Goal: Navigation & Orientation: Find specific page/section

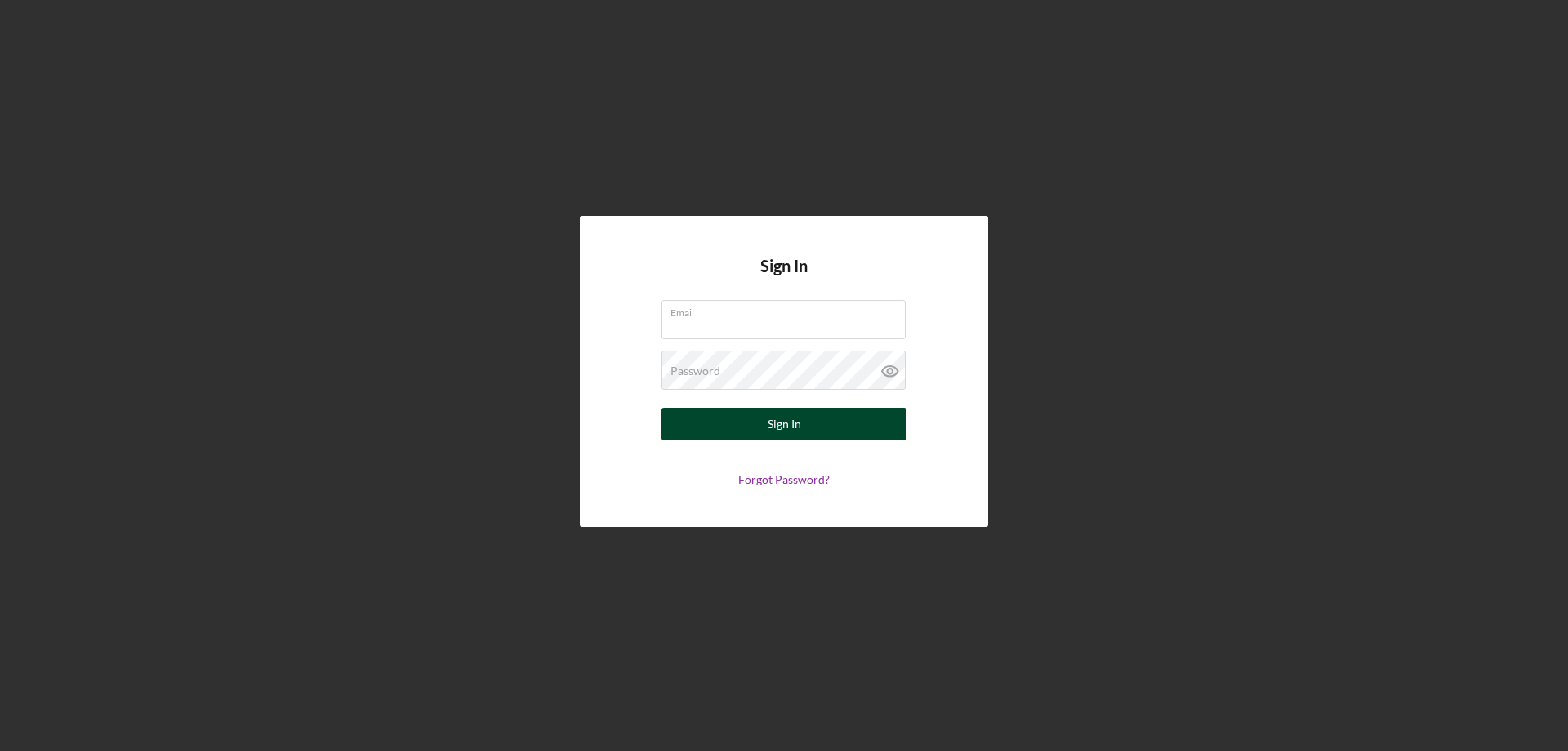
type input "[PERSON_NAME][EMAIL_ADDRESS][DOMAIN_NAME]"
click at [783, 429] on div "Sign In" at bounding box center [784, 423] width 33 height 32
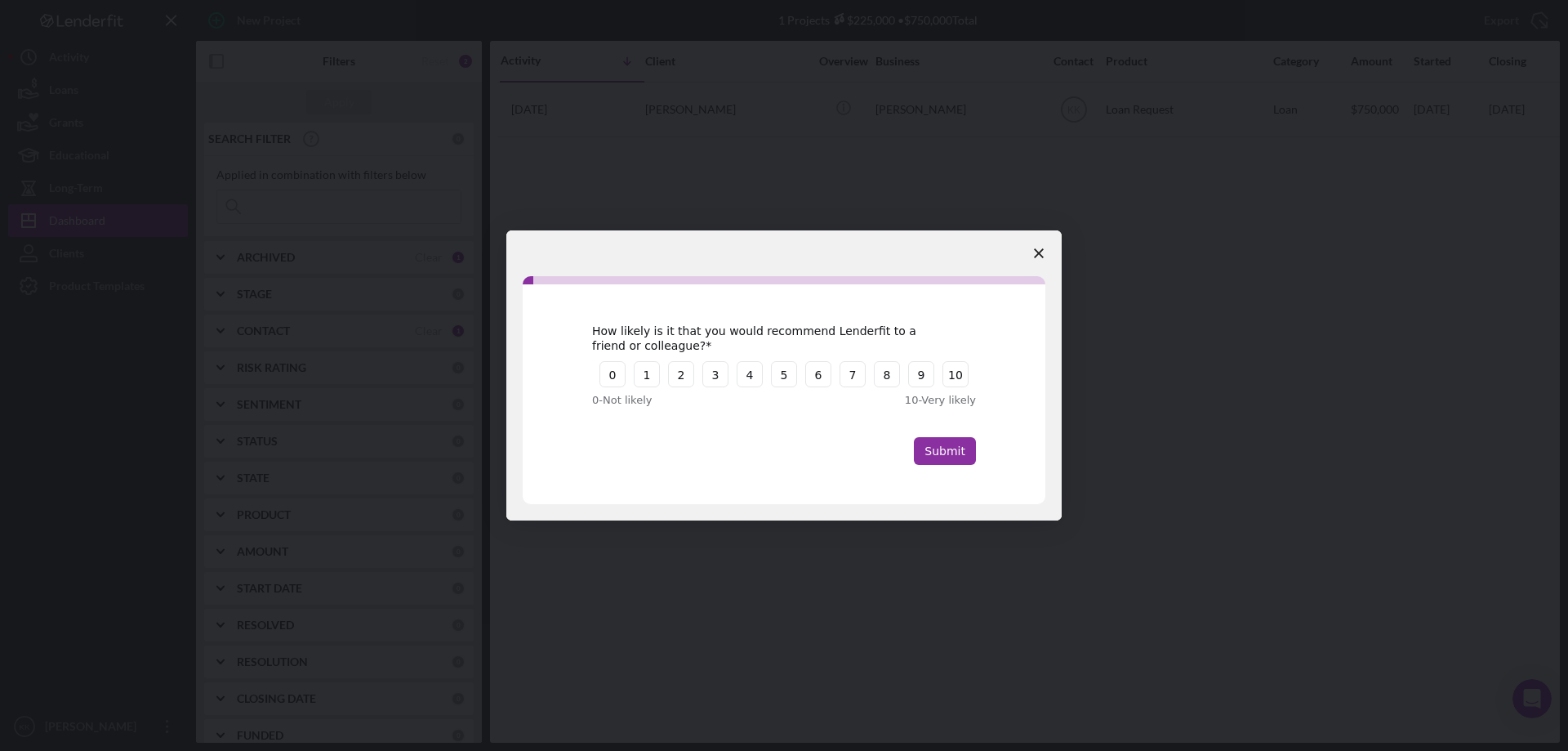
click at [1040, 250] on icon "Close survey" at bounding box center [1038, 253] width 10 height 10
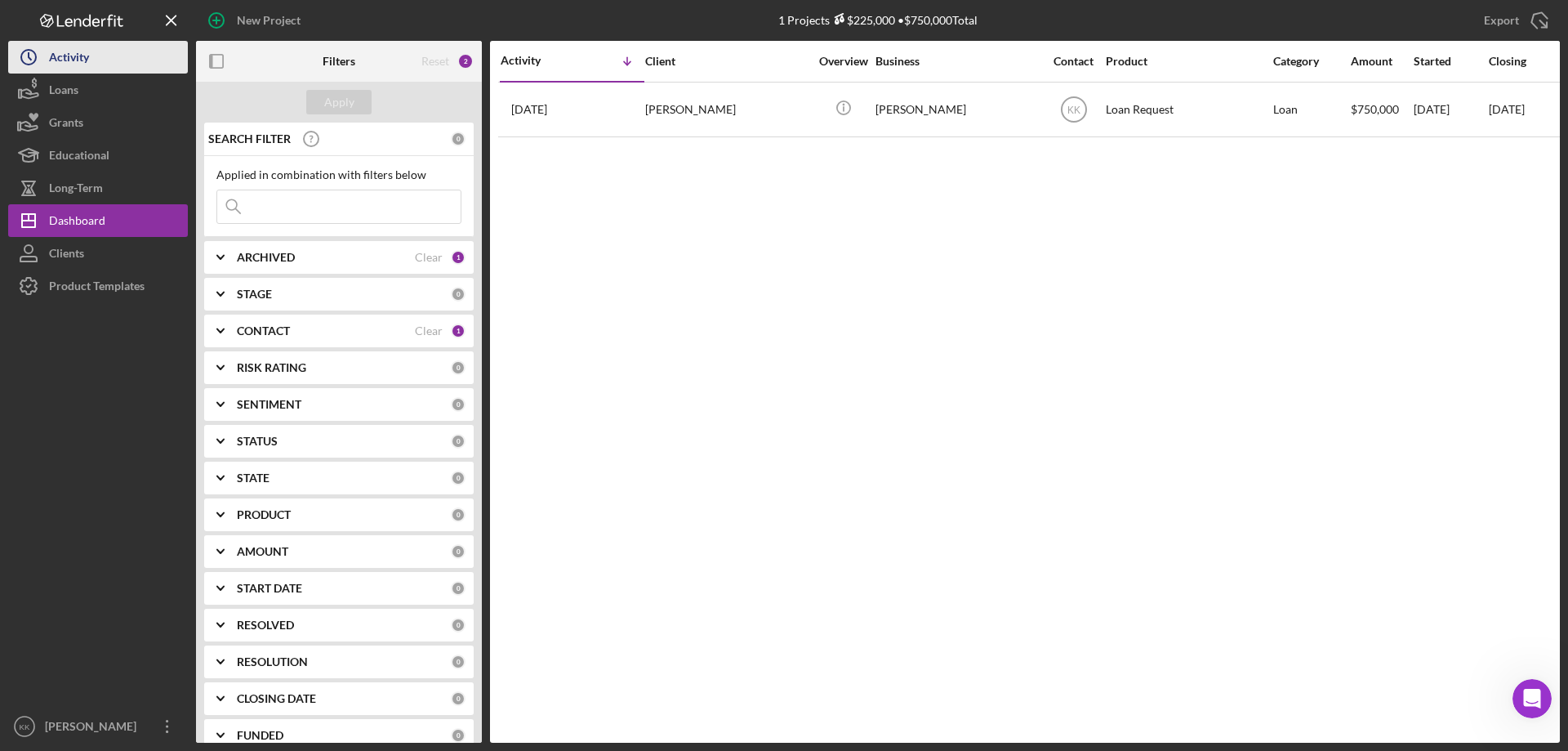
click at [66, 56] on div "Activity" at bounding box center [68, 59] width 40 height 37
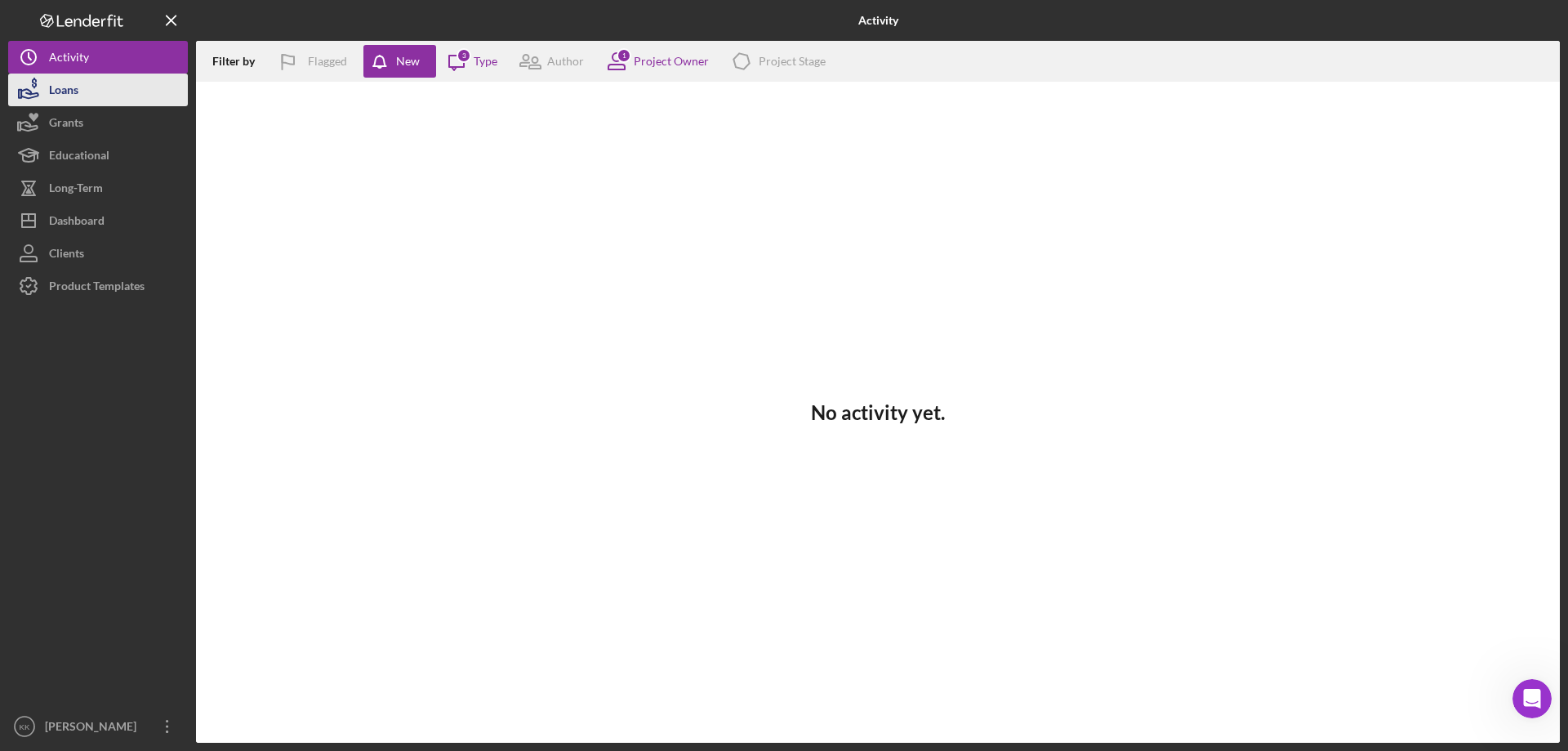
click at [76, 94] on div "Loans" at bounding box center [63, 92] width 29 height 37
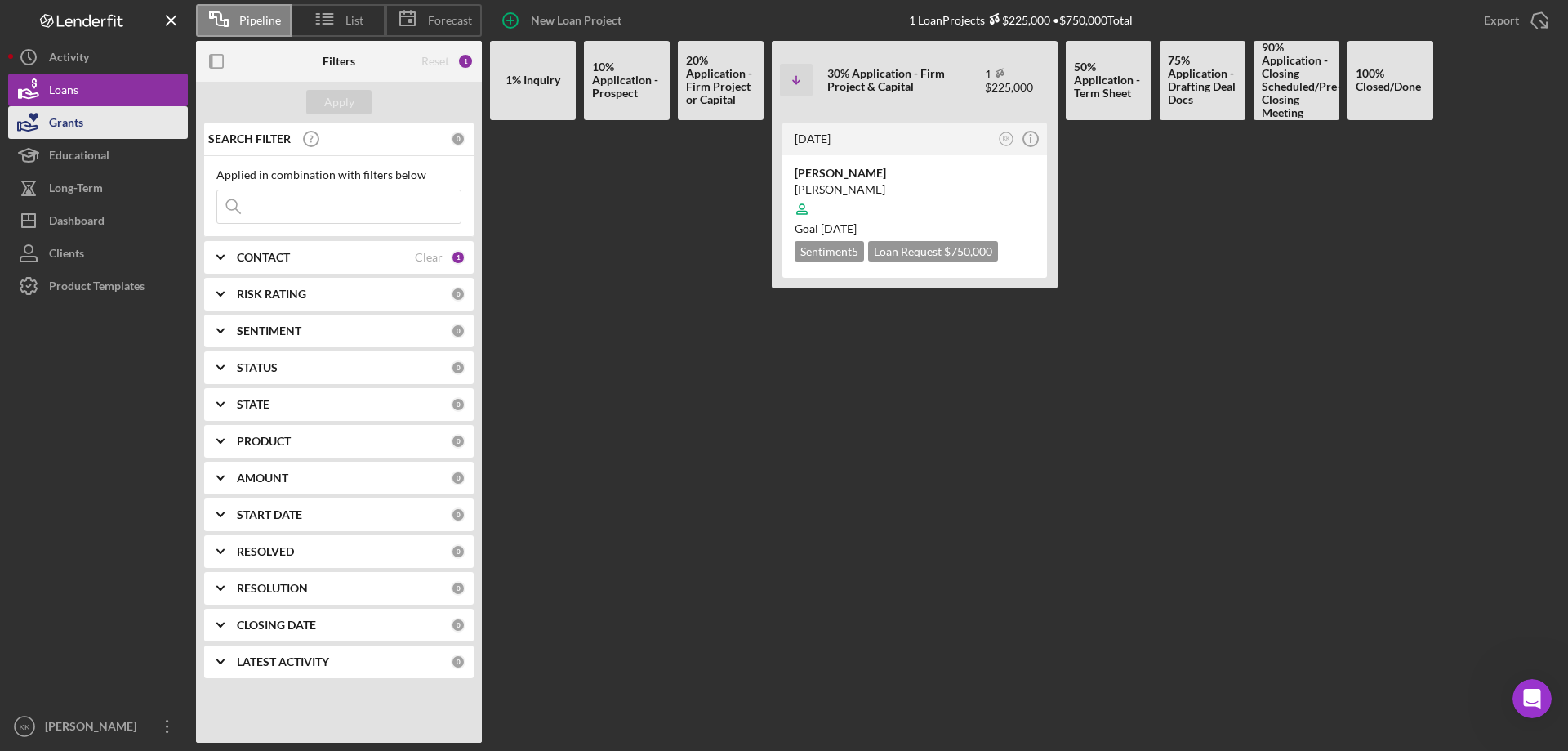
click at [77, 119] on div "Grants" at bounding box center [65, 124] width 34 height 37
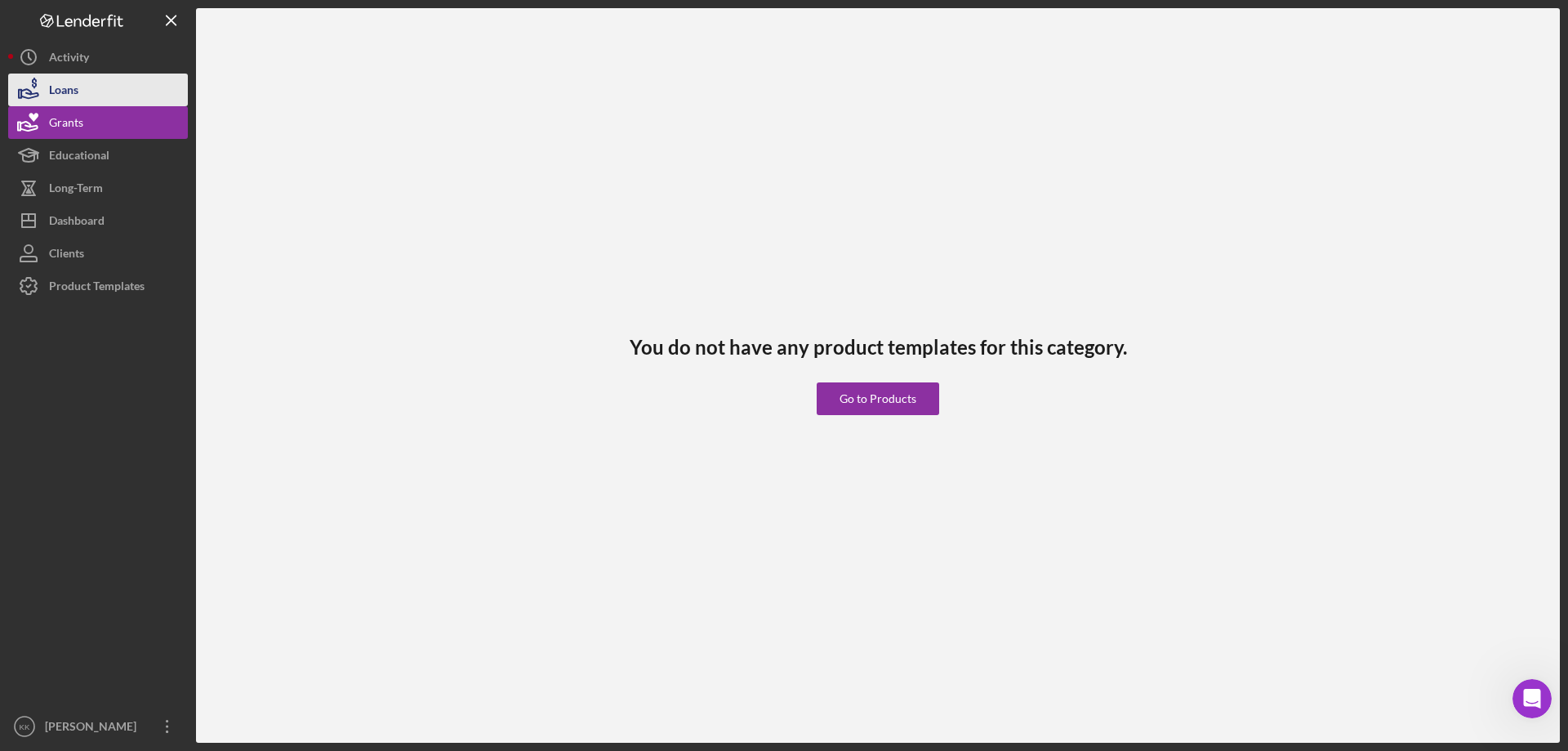
click at [79, 88] on button "Loans" at bounding box center [98, 89] width 179 height 32
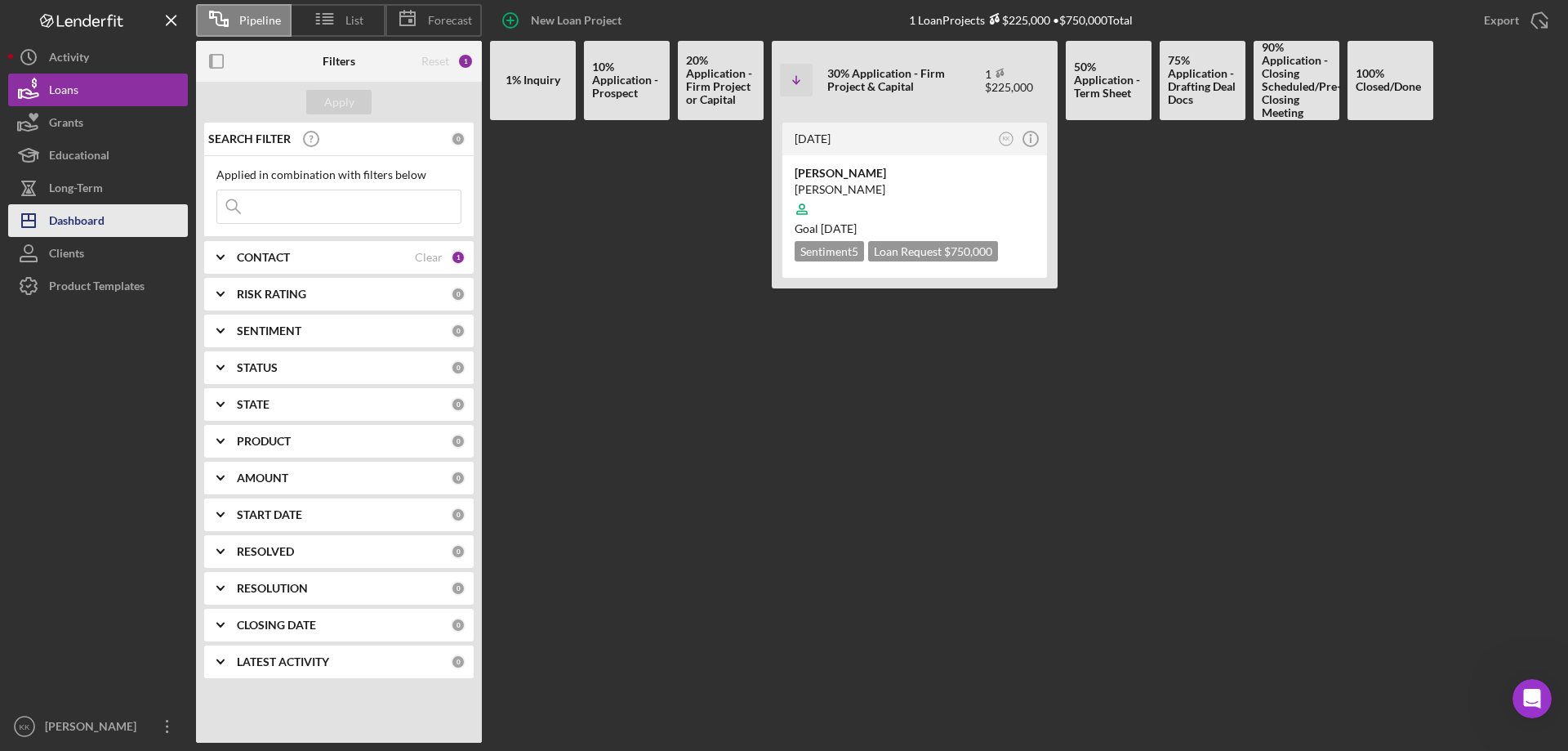
click at [75, 222] on div "Dashboard" at bounding box center [76, 223] width 55 height 37
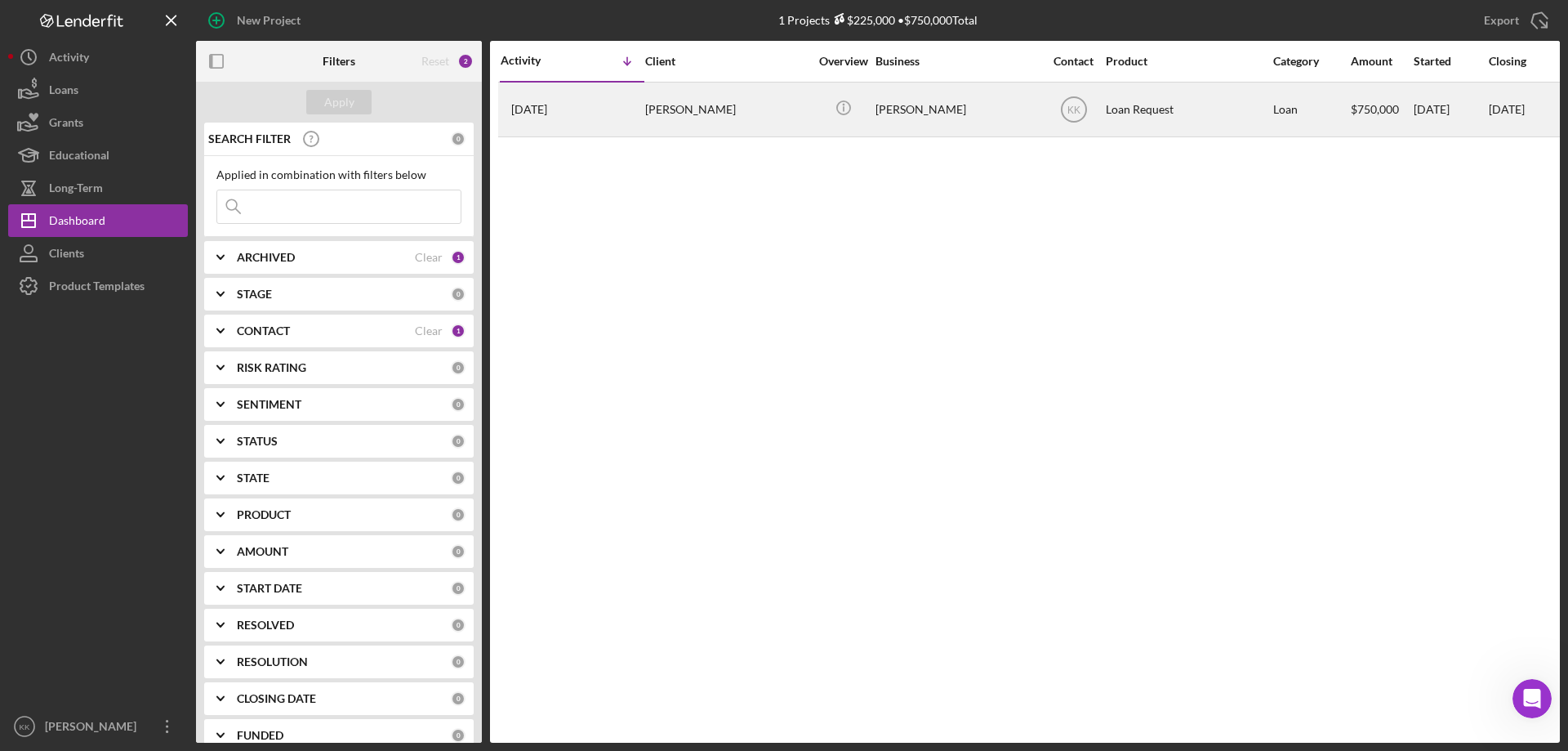
click at [548, 105] on time "[DATE]" at bounding box center [529, 110] width 36 height 13
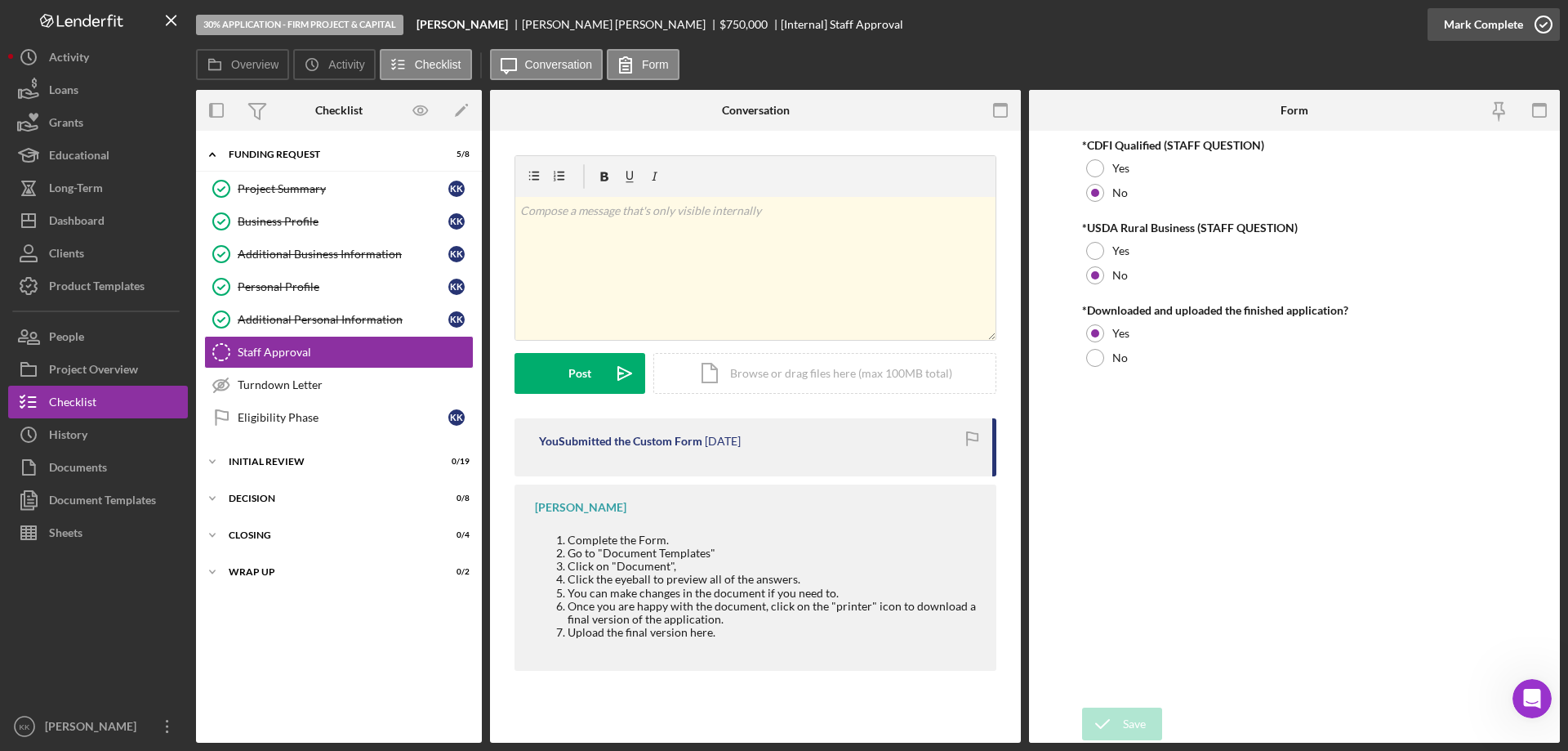
click at [1544, 25] on icon "button" at bounding box center [1543, 24] width 40 height 40
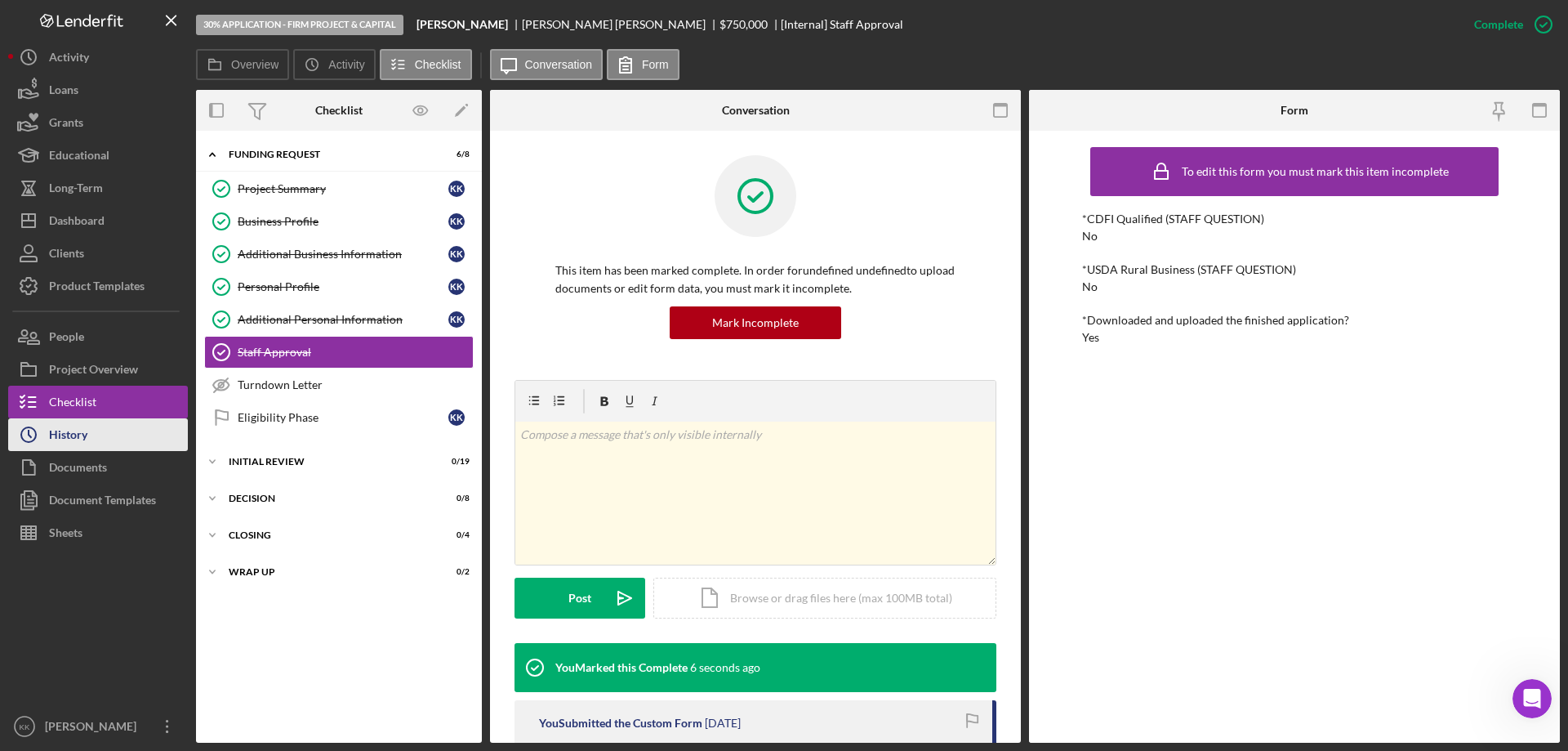
click at [67, 435] on div "History" at bounding box center [68, 436] width 39 height 37
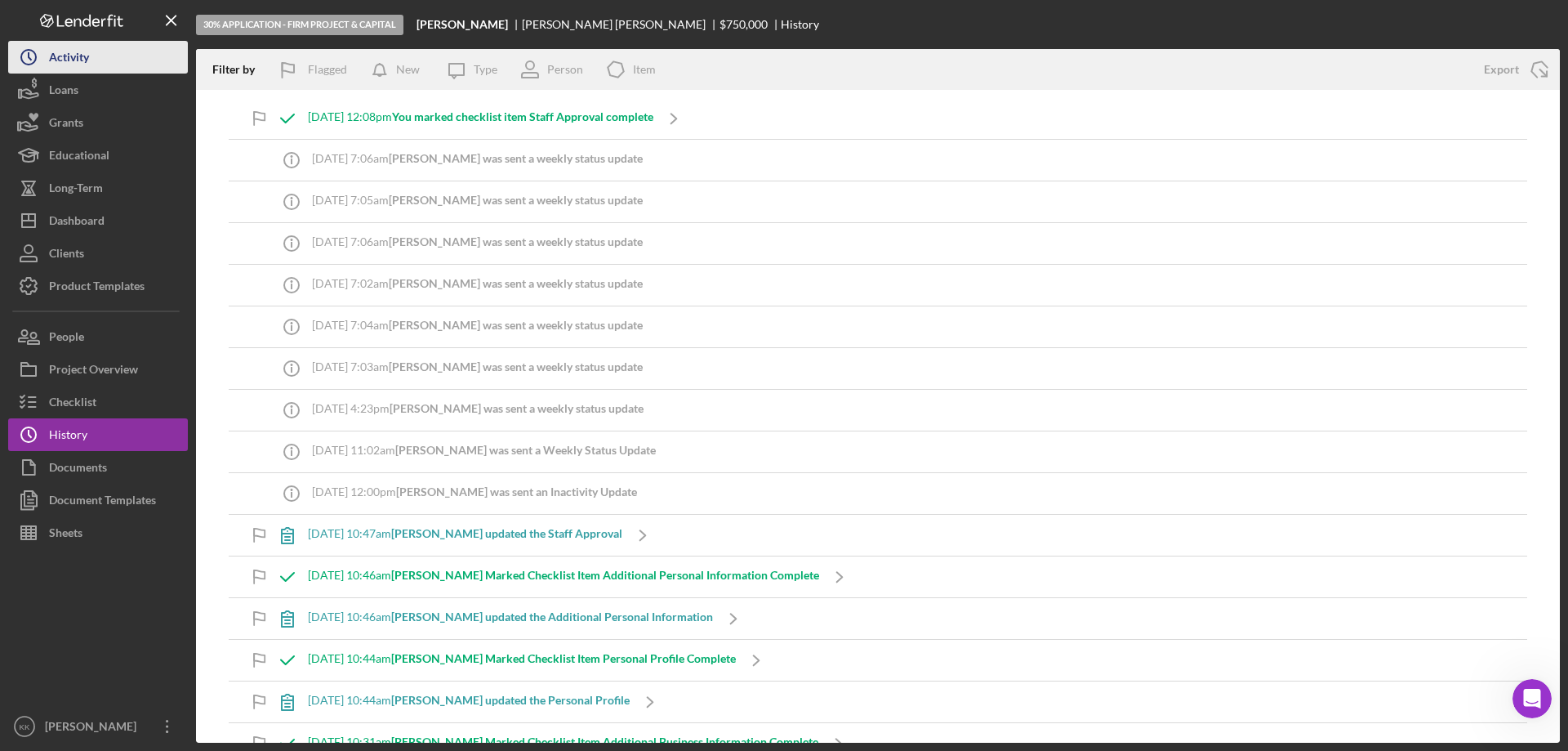
click at [62, 60] on div "Activity" at bounding box center [68, 59] width 40 height 37
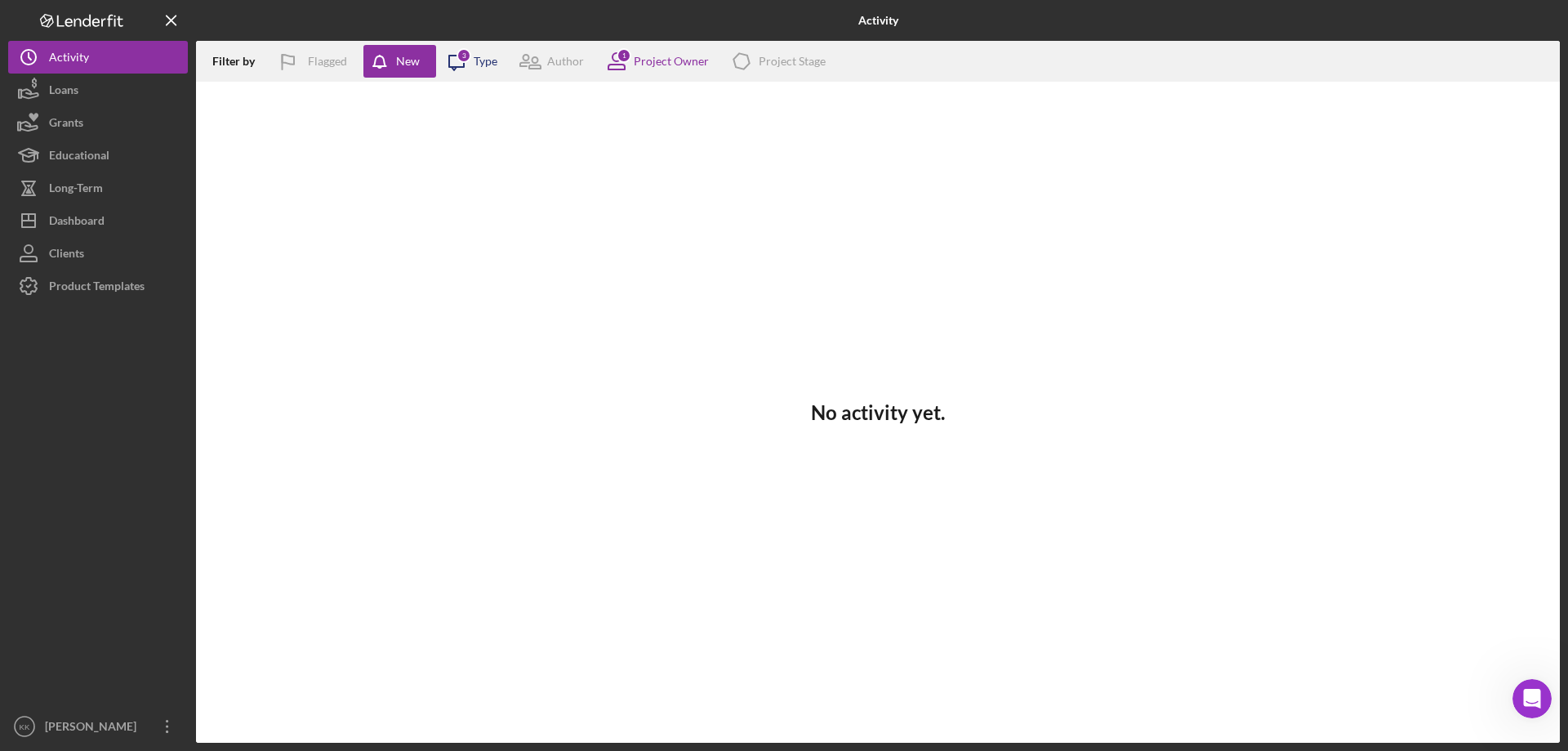
click at [464, 62] on div "3" at bounding box center [464, 55] width 15 height 15
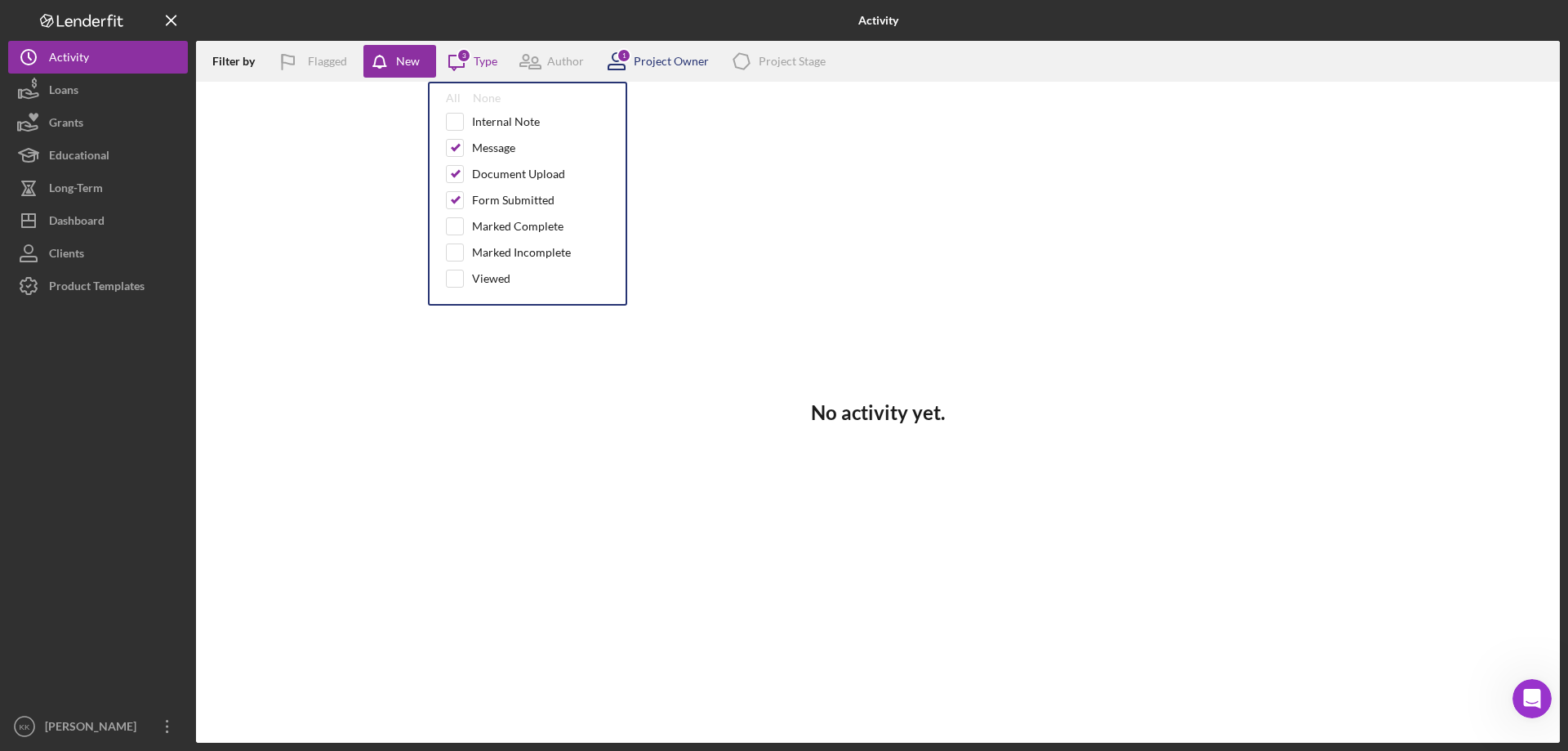
click at [654, 61] on div "Project Owner" at bounding box center [672, 61] width 75 height 13
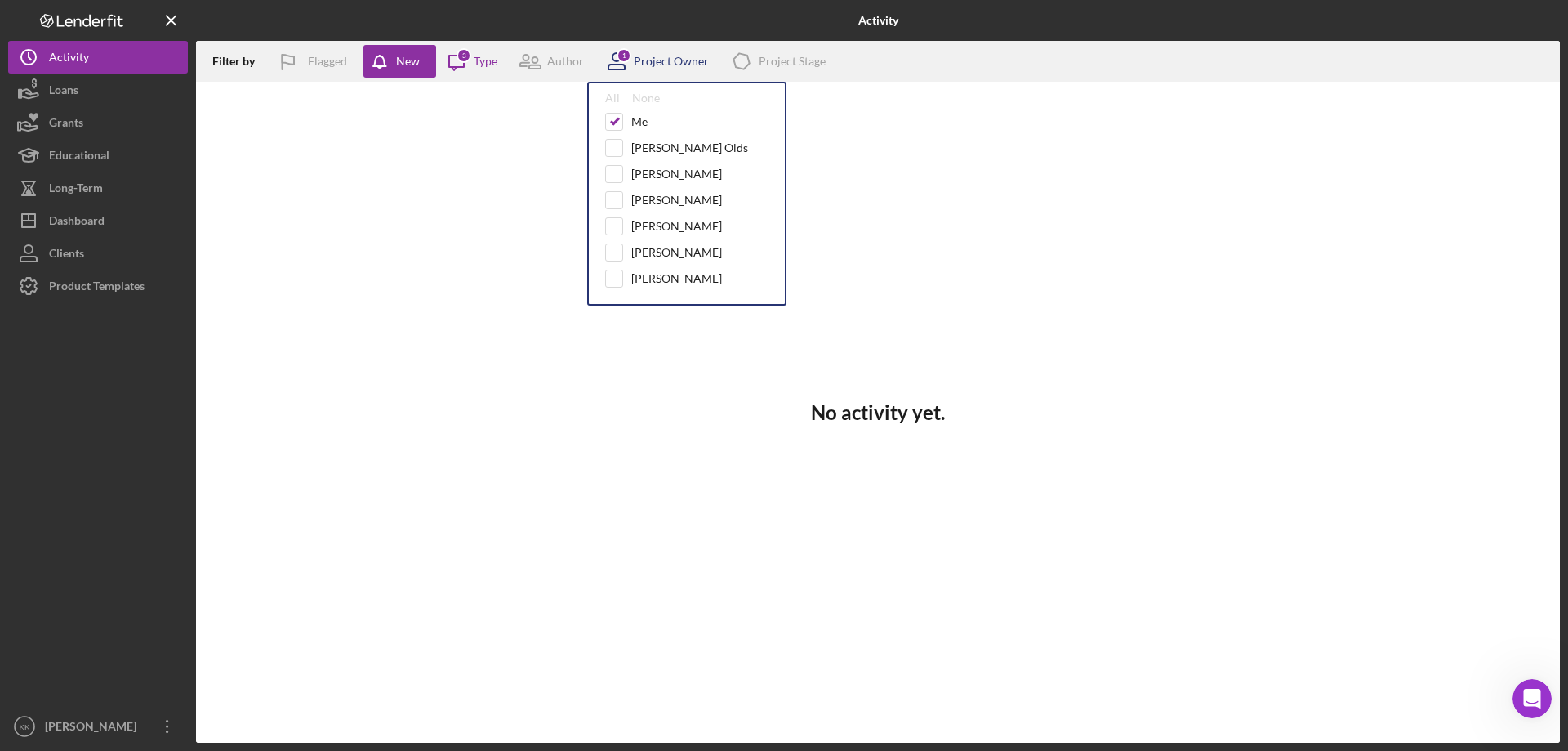
click at [654, 61] on div "Project Owner" at bounding box center [672, 61] width 75 height 13
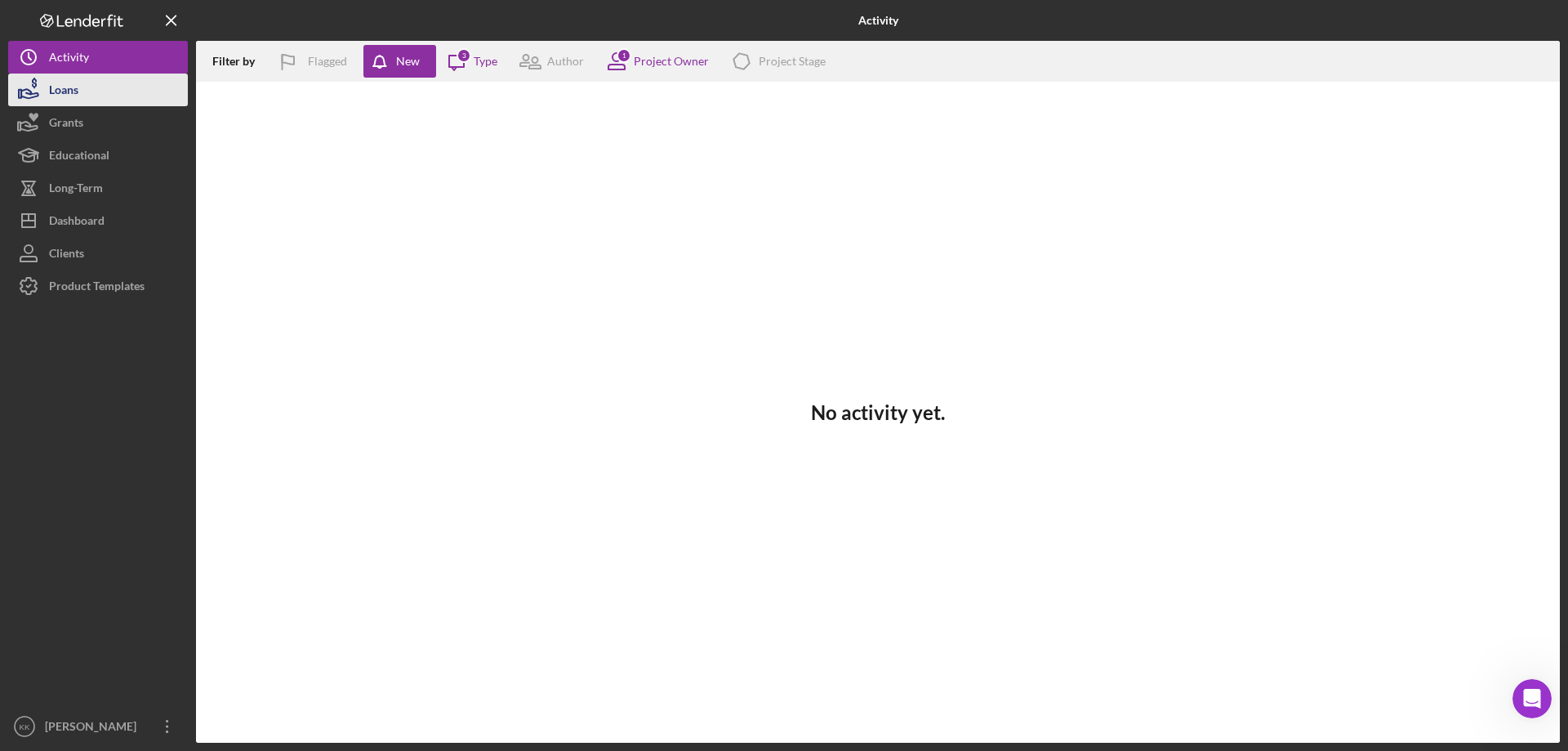
click at [60, 87] on div "Loans" at bounding box center [63, 92] width 29 height 37
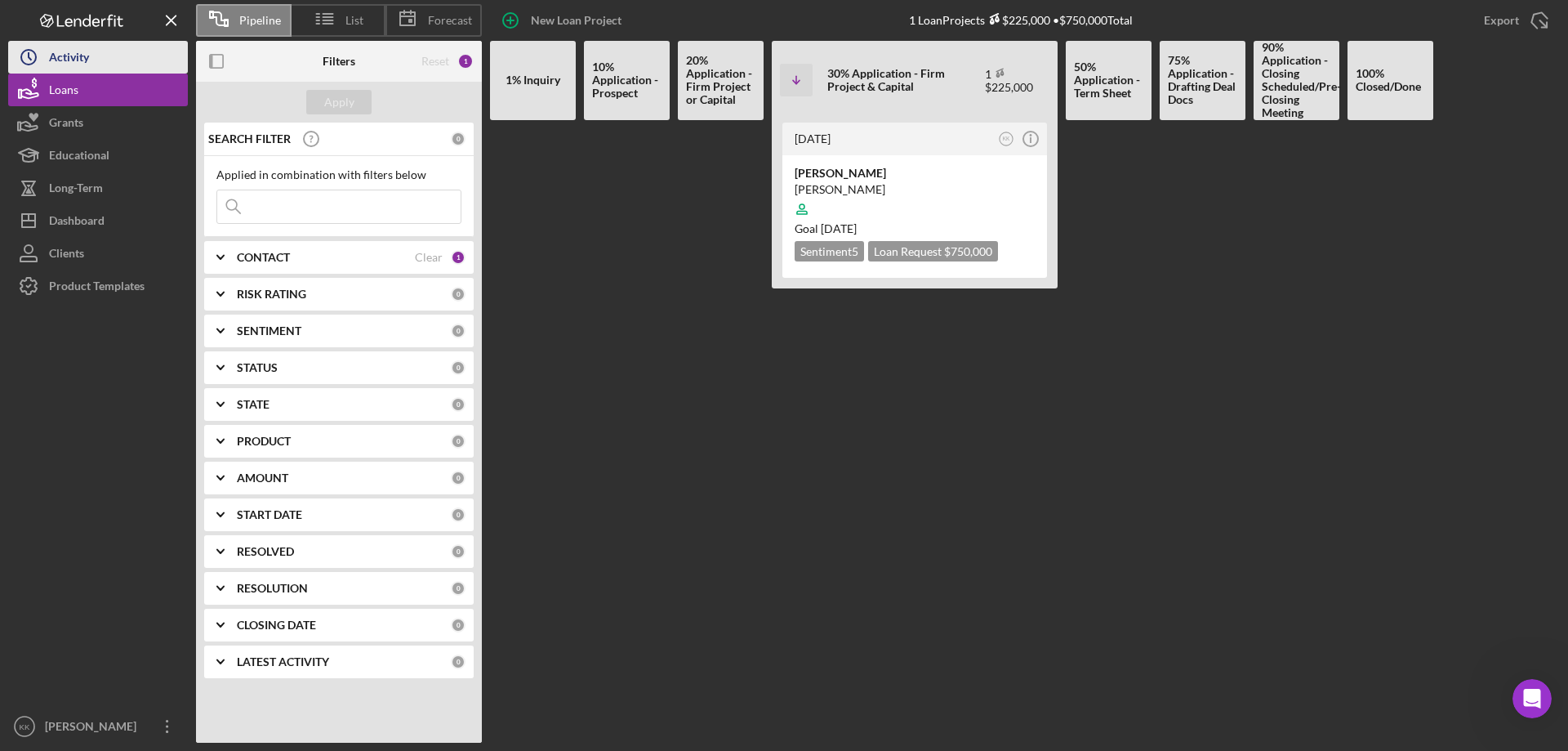
click at [55, 54] on div "Activity" at bounding box center [68, 59] width 40 height 37
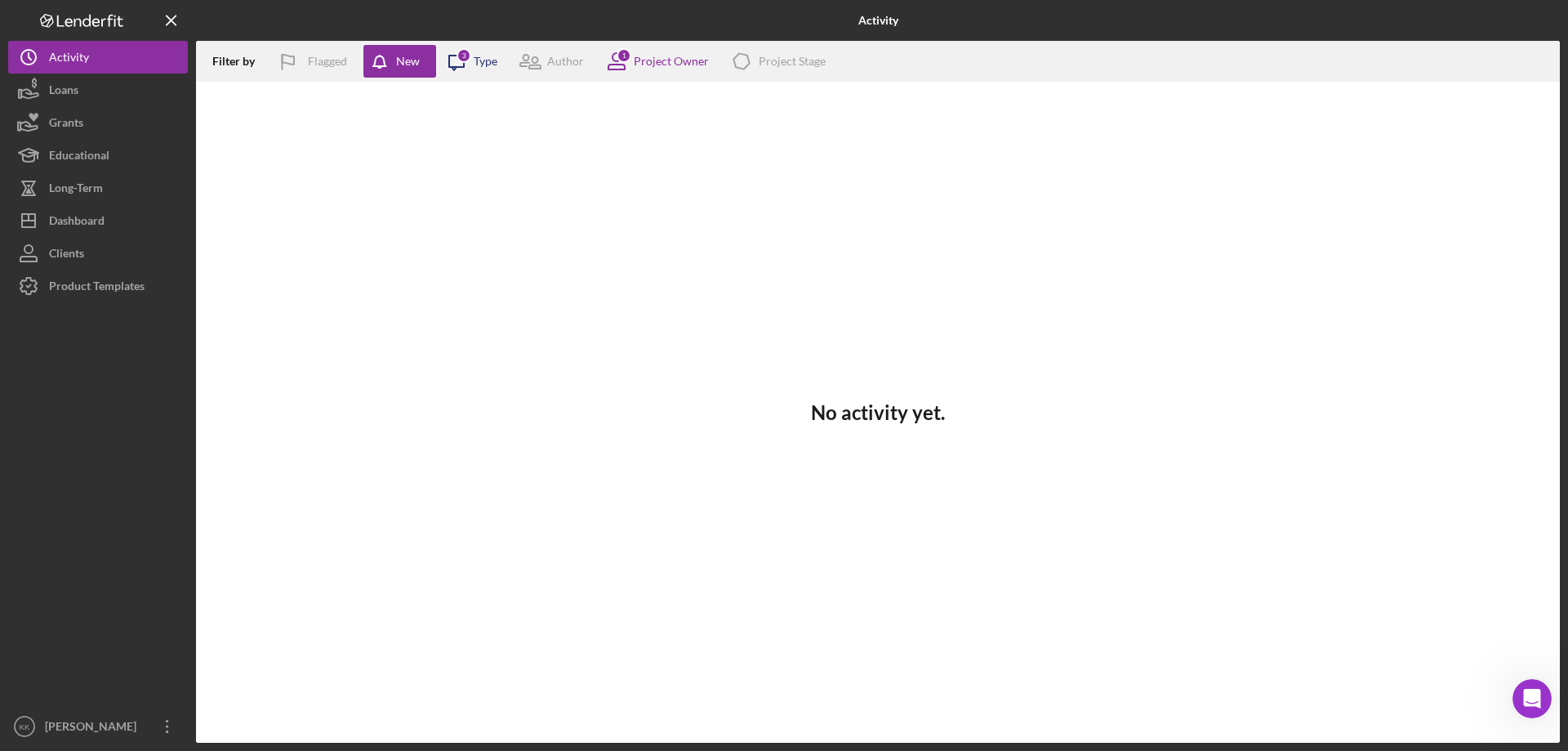
click at [463, 57] on div "3" at bounding box center [464, 55] width 15 height 15
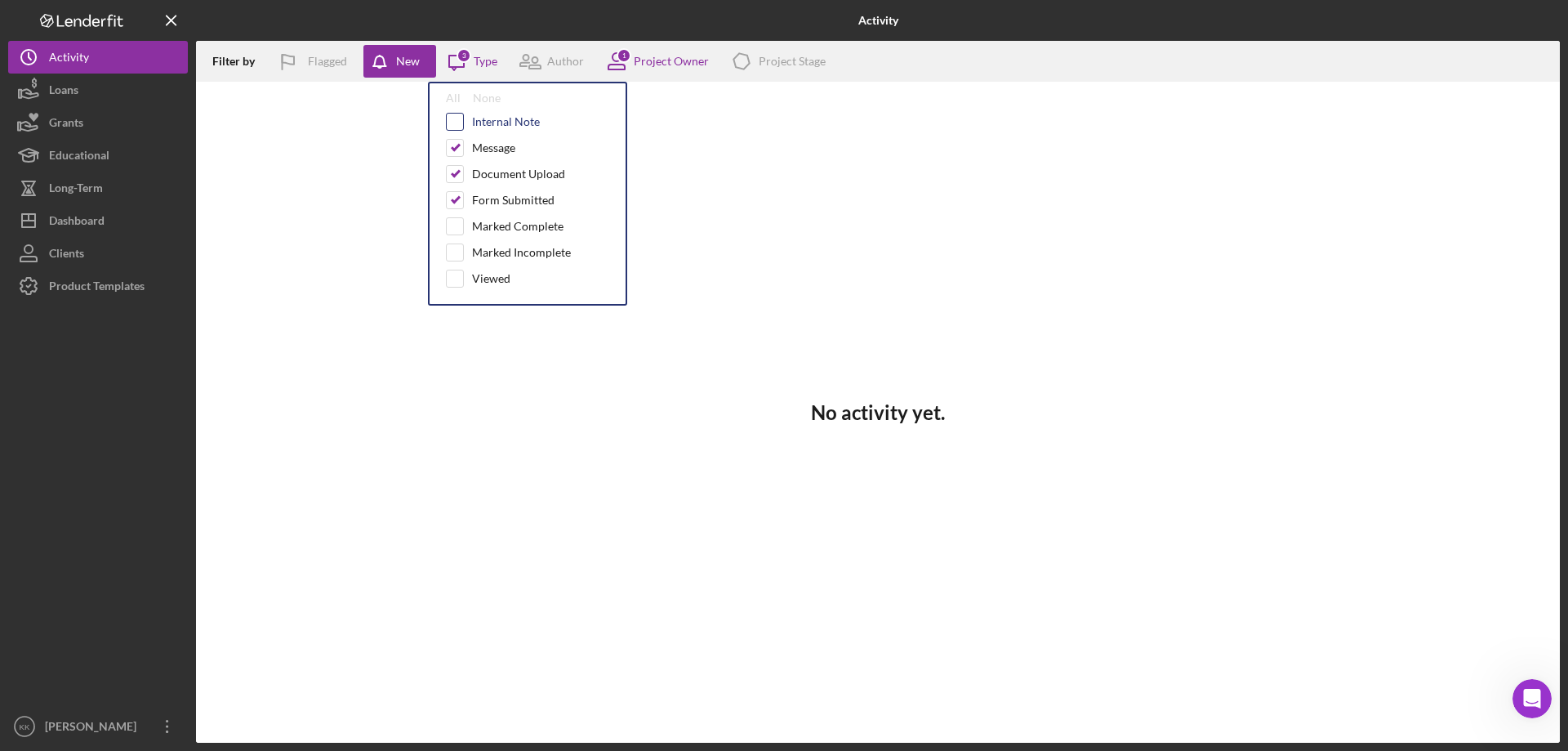
click at [447, 120] on input "checkbox" at bounding box center [455, 121] width 17 height 17
checkbox input "true"
click at [66, 157] on div "Educational" at bounding box center [79, 157] width 61 height 37
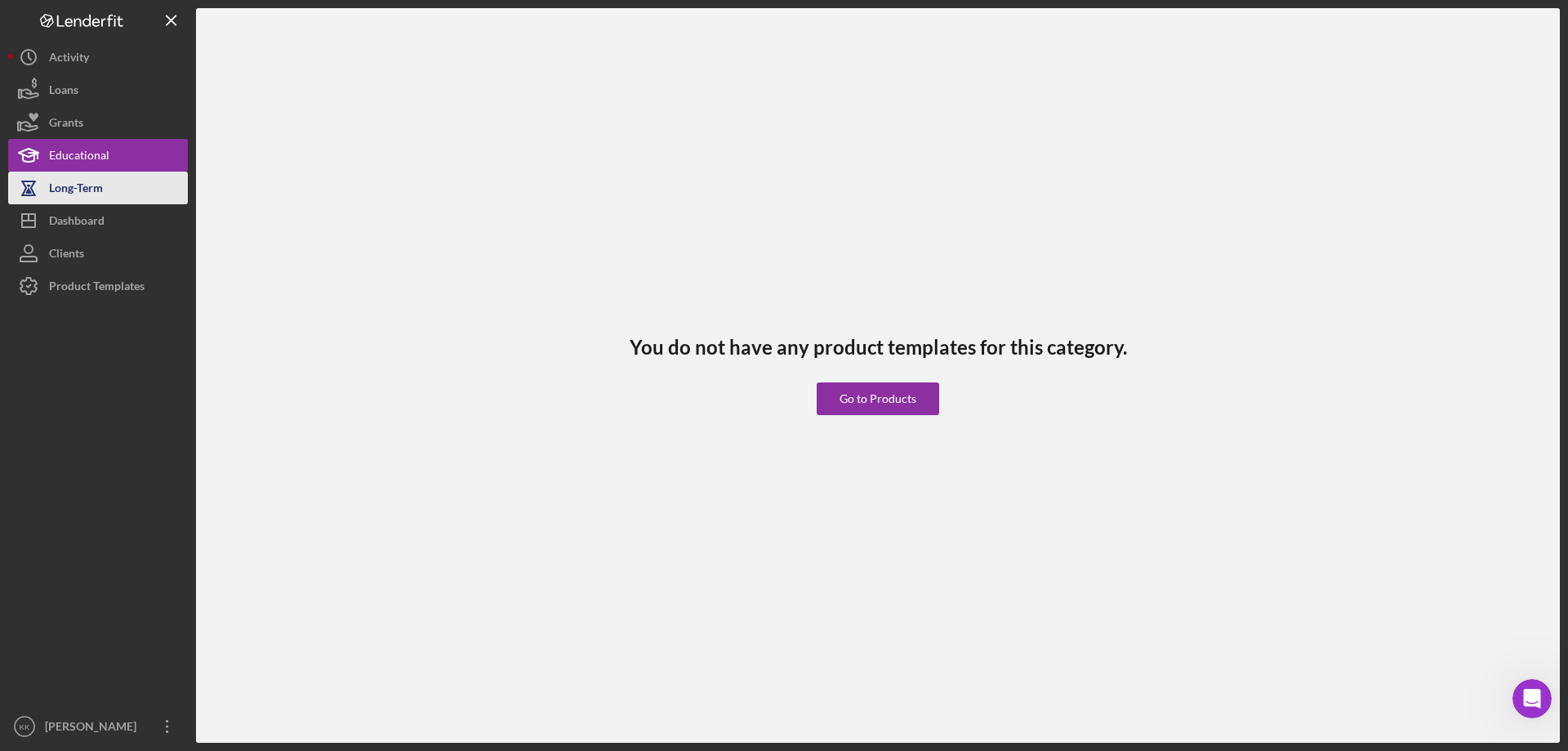
click at [79, 185] on div "Long-Term" at bounding box center [75, 190] width 54 height 37
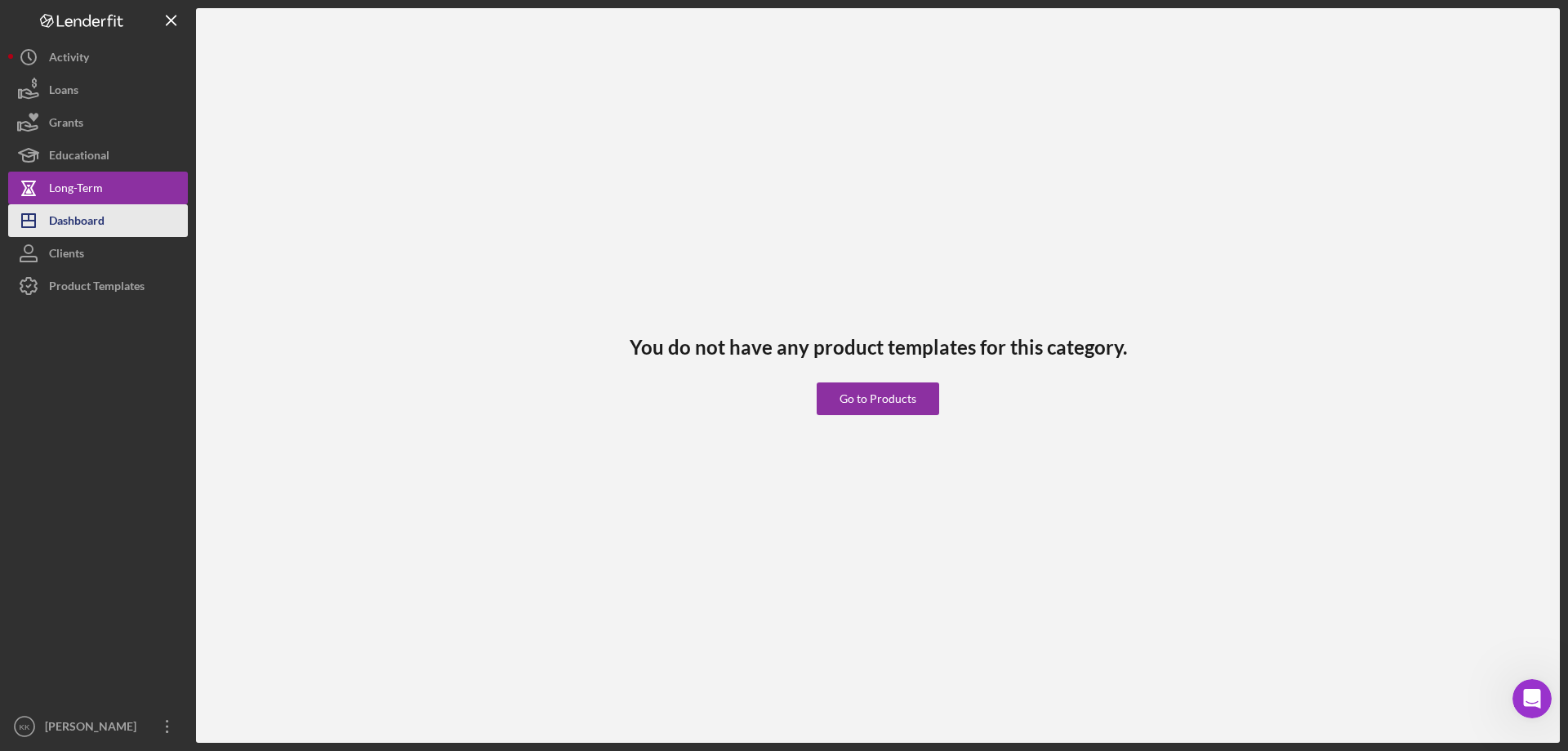
click at [86, 211] on div "Dashboard" at bounding box center [76, 223] width 55 height 37
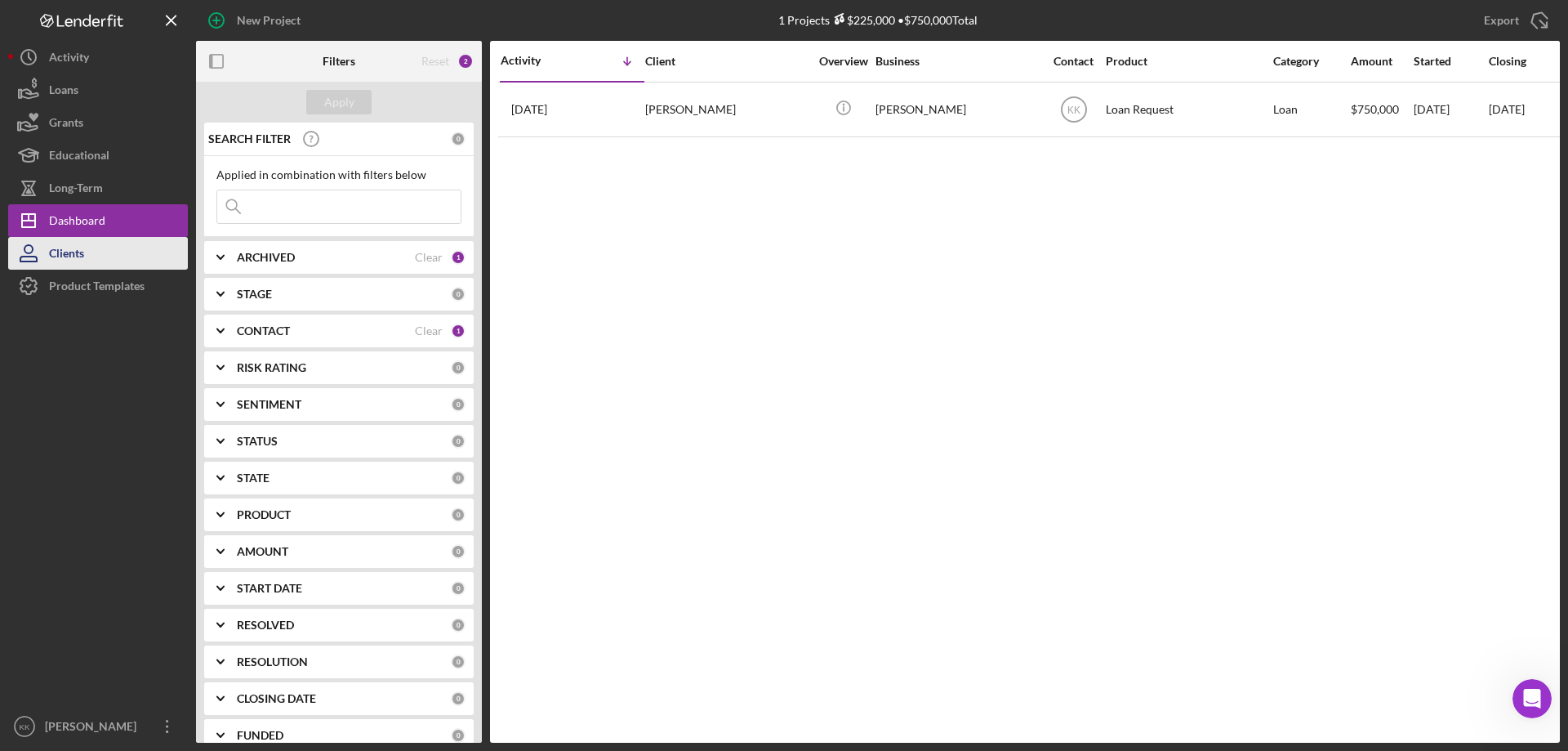
click at [65, 252] on div "Clients" at bounding box center [66, 255] width 35 height 37
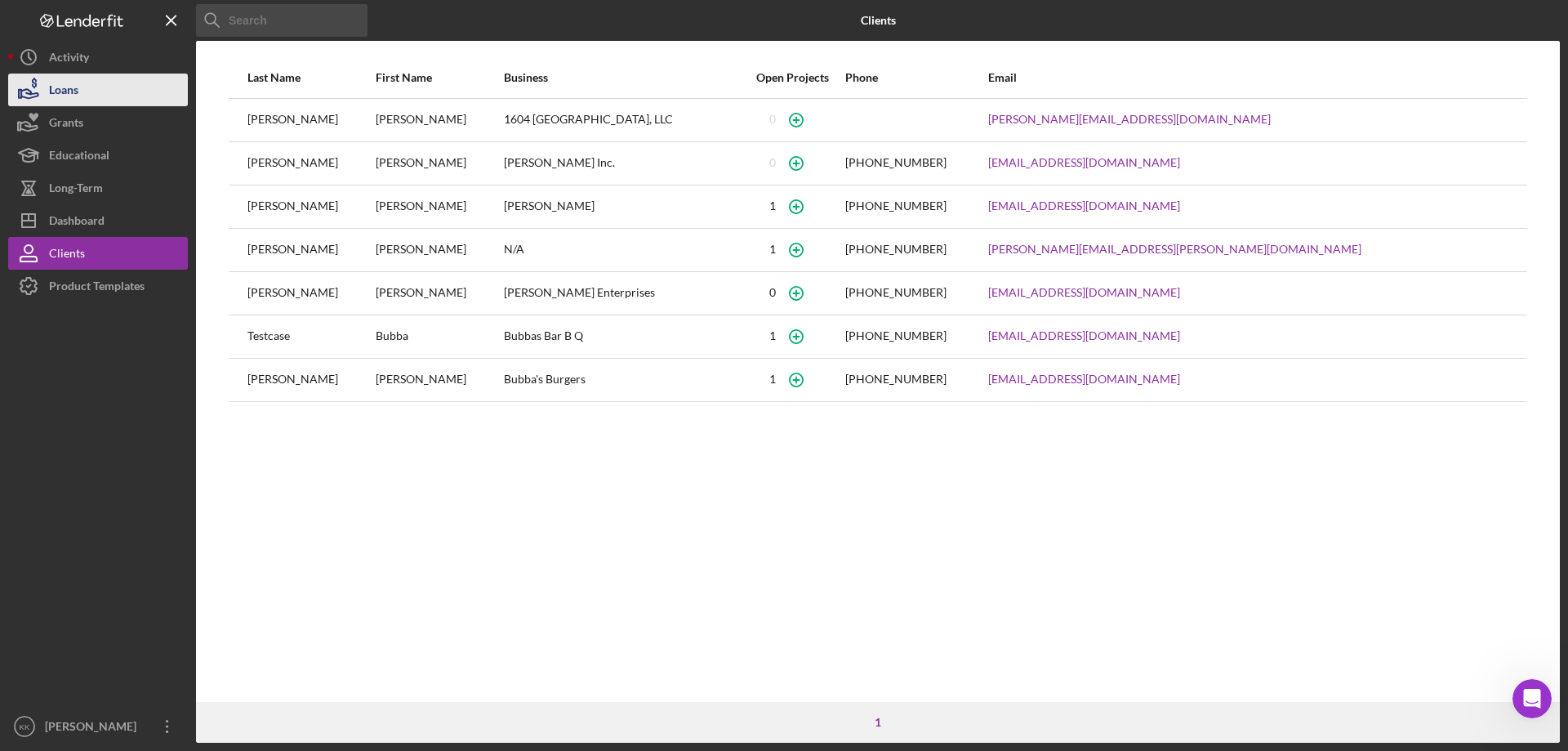
click at [68, 89] on div "Loans" at bounding box center [63, 92] width 29 height 37
